Goal: Obtain resource: Obtain resource

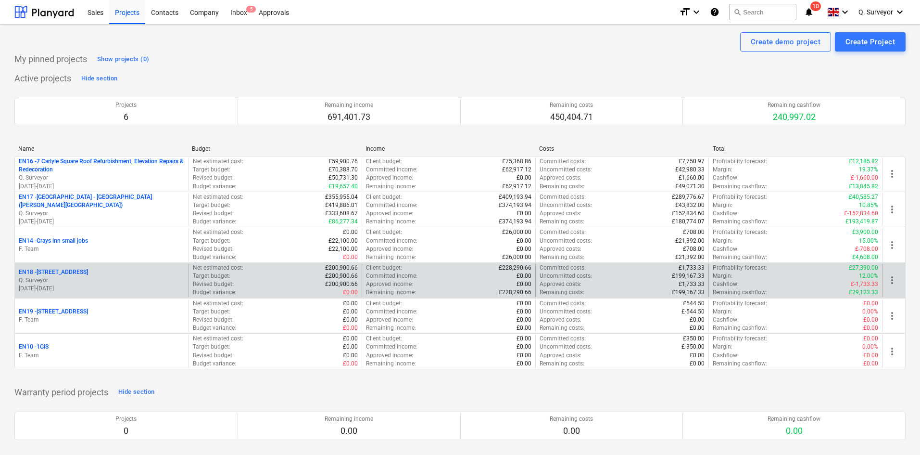
click at [112, 269] on div "EN18 - [STREET_ADDRESS]" at bounding box center [102, 272] width 166 height 8
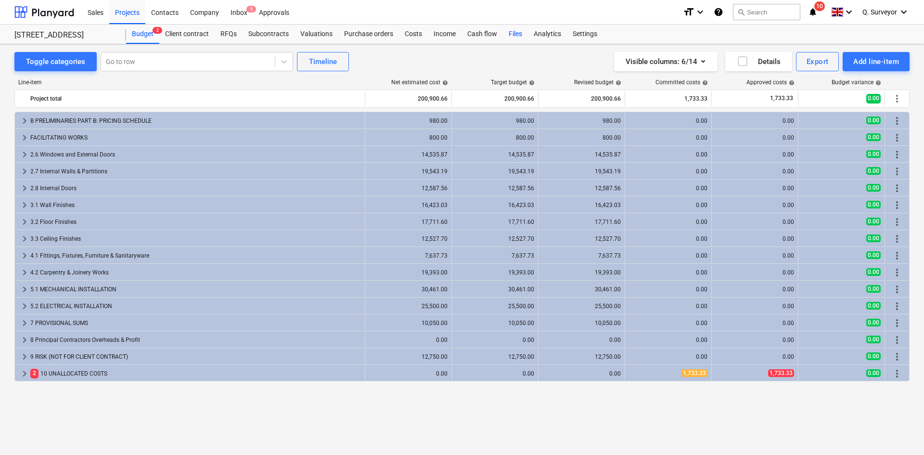
click at [515, 34] on div "Files" at bounding box center [515, 34] width 25 height 19
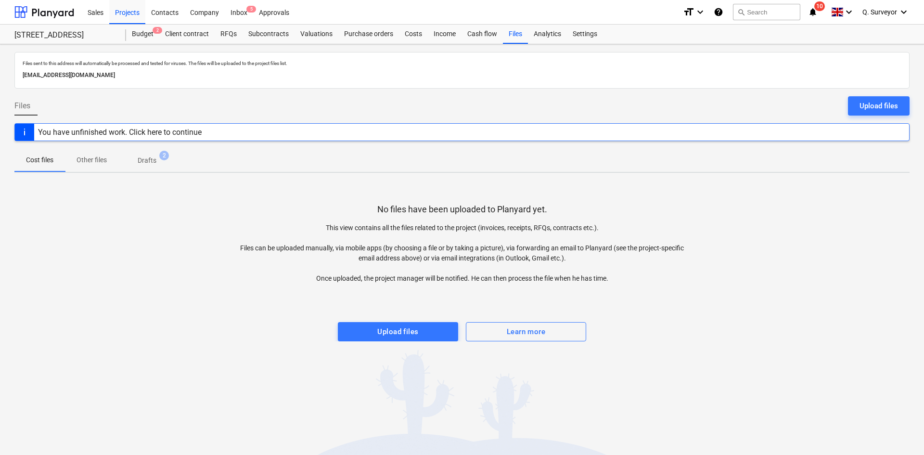
drag, startPoint x: 198, startPoint y: 76, endPoint x: 20, endPoint y: 81, distance: 178.1
click at [20, 81] on div "Files sent to this address will automatically be processed and tested for virus…" at bounding box center [461, 70] width 895 height 37
copy p "[EMAIL_ADDRESS][DOMAIN_NAME]"
